Goal: Check status: Check status

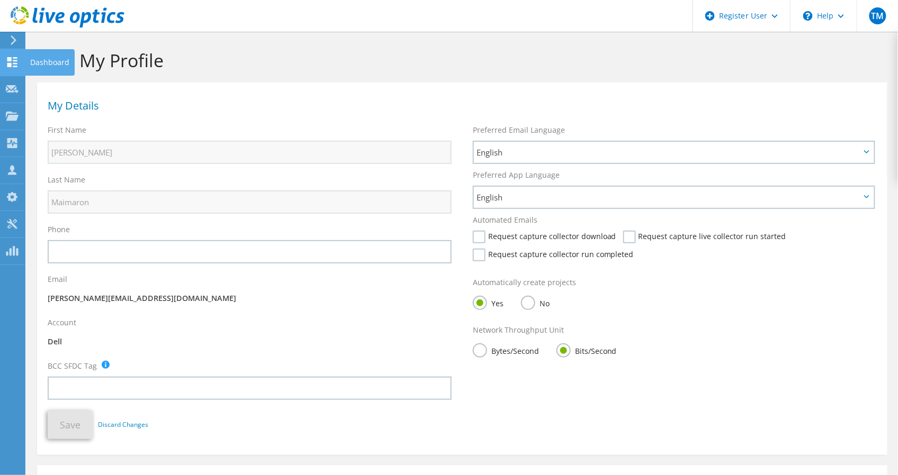
click at [14, 67] on div at bounding box center [12, 64] width 13 height 12
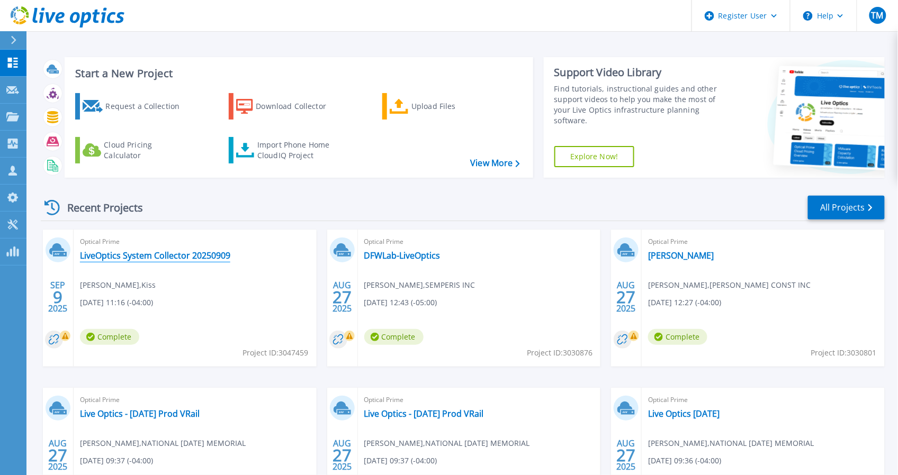
click at [199, 257] on link "LiveOptics System Collector 20250909" at bounding box center [155, 255] width 150 height 11
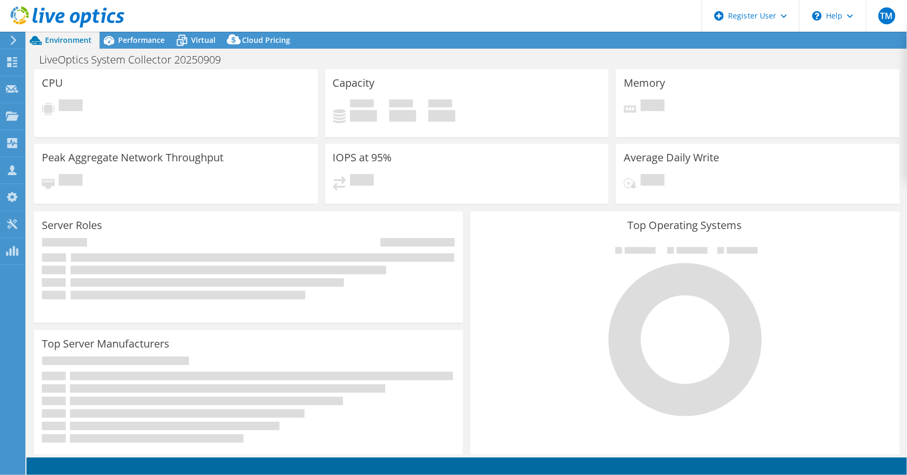
select select "USD"
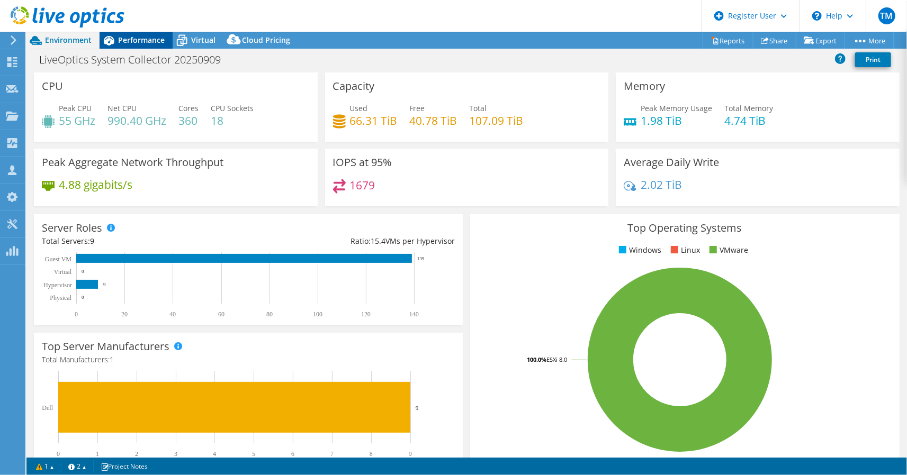
click at [139, 40] on span "Performance" at bounding box center [141, 40] width 47 height 10
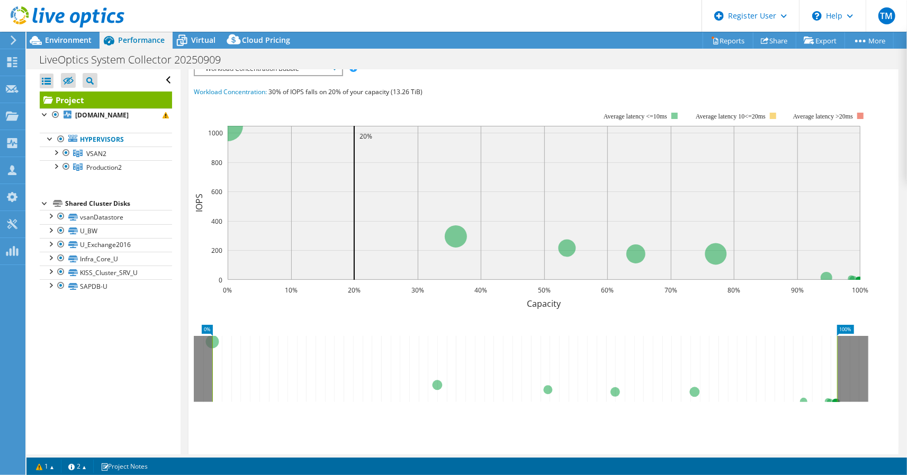
scroll to position [82, 0]
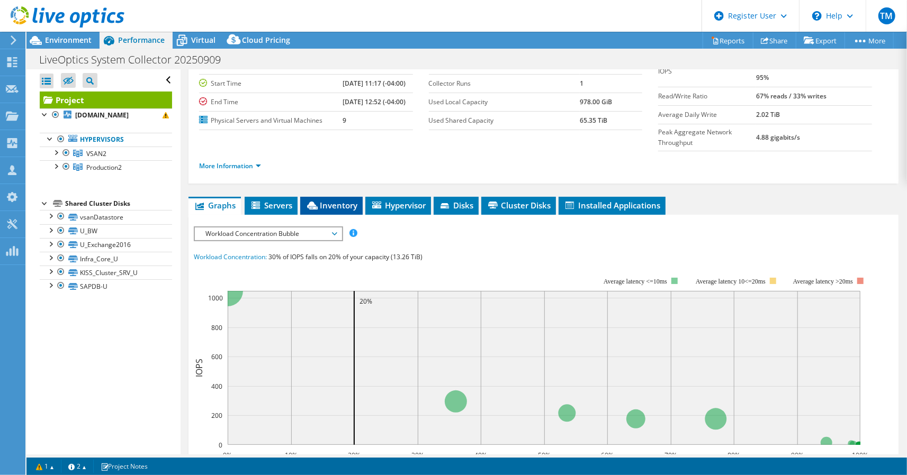
click at [317, 202] on icon at bounding box center [312, 206] width 11 height 8
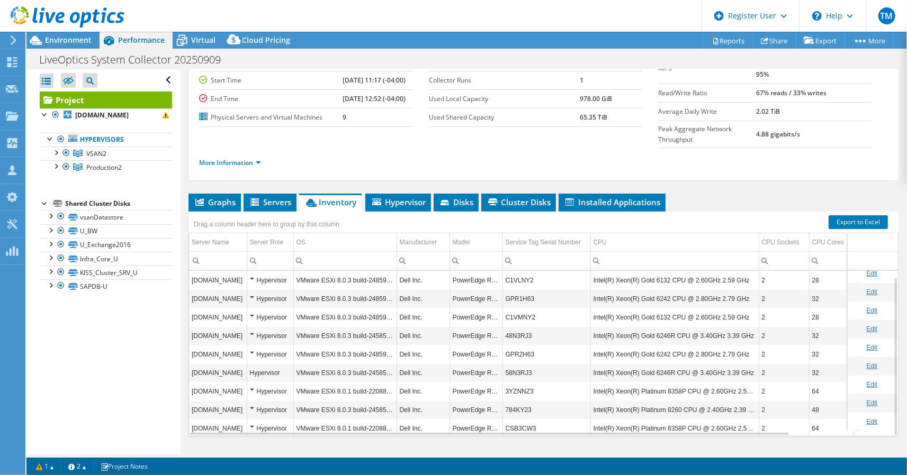
scroll to position [7, 0]
